Goal: Information Seeking & Learning: Learn about a topic

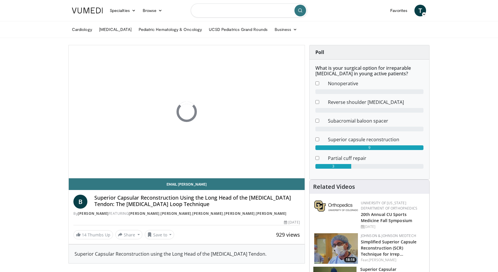
click at [220, 13] on input "Search topics, interventions" at bounding box center [249, 10] width 117 height 14
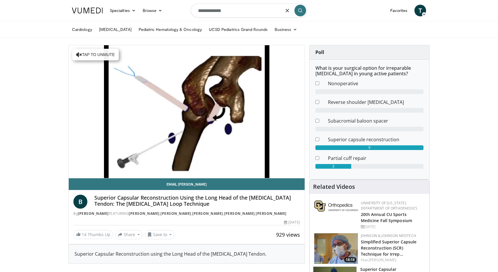
type input "**********"
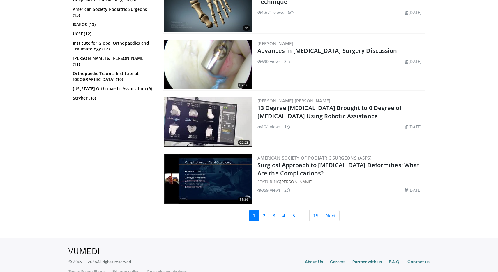
scroll to position [1238, 0]
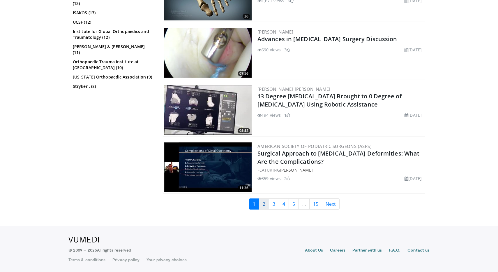
click at [265, 206] on link "2" at bounding box center [264, 203] width 10 height 11
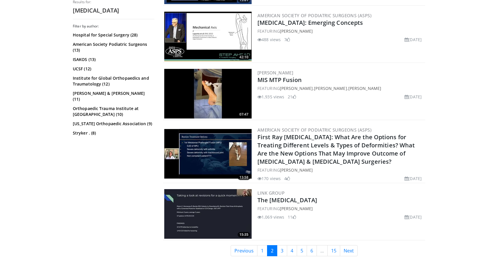
scroll to position [1247, 0]
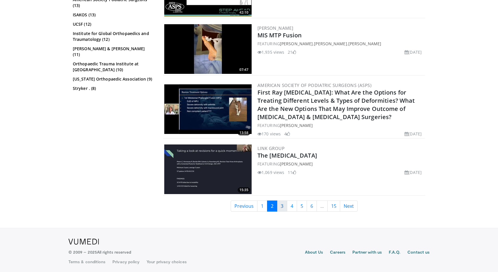
click at [283, 205] on link "3" at bounding box center [282, 205] width 10 height 11
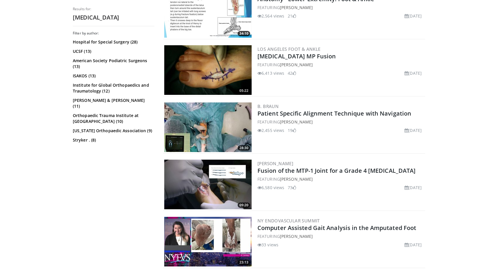
scroll to position [434, 0]
